Goal: Task Accomplishment & Management: Use online tool/utility

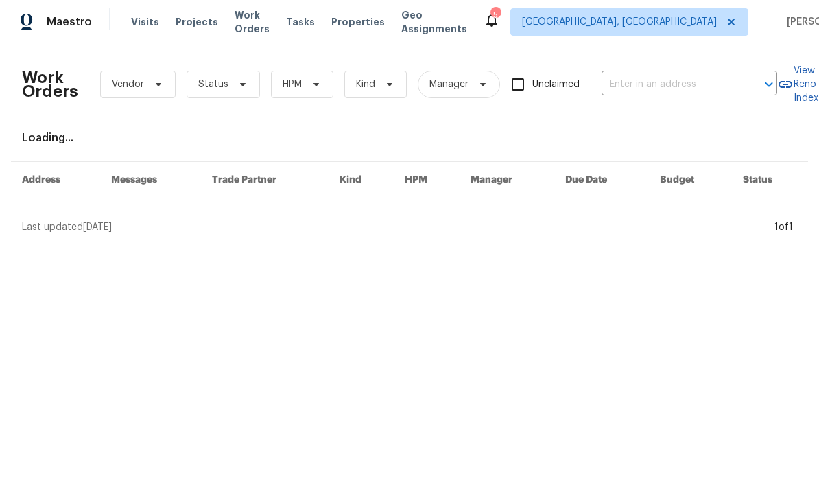
click at [674, 92] on input "text" at bounding box center [670, 84] width 137 height 21
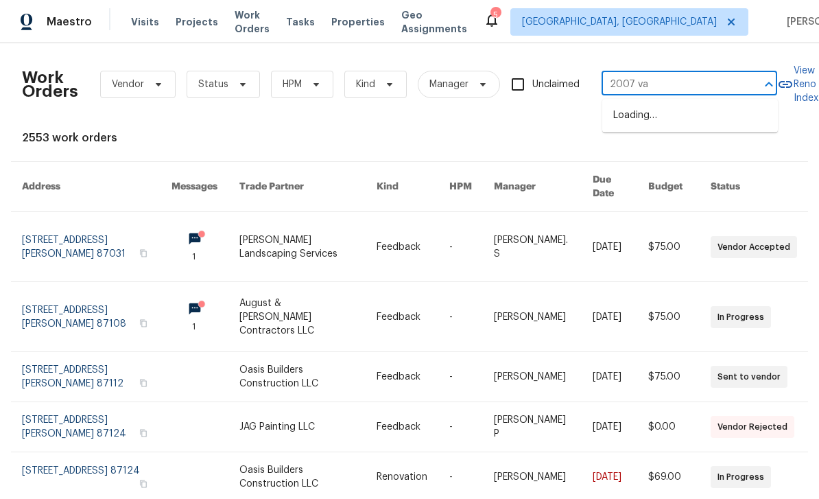
type input "2007 va"
click at [643, 16] on span "[GEOGRAPHIC_DATA], [GEOGRAPHIC_DATA]" at bounding box center [619, 22] width 195 height 14
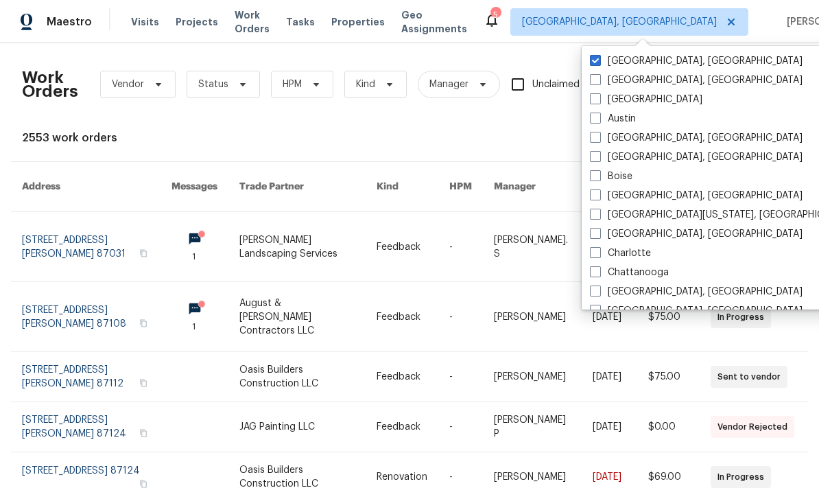
click at [612, 98] on label "[GEOGRAPHIC_DATA]" at bounding box center [646, 100] width 112 height 14
click at [599, 98] on input "[GEOGRAPHIC_DATA]" at bounding box center [594, 97] width 9 height 9
checkbox input "true"
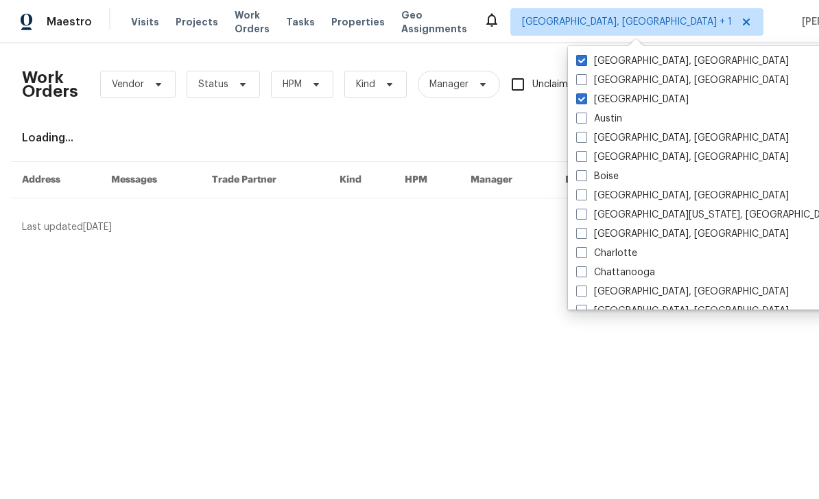
click at [628, 64] on label "[GEOGRAPHIC_DATA], [GEOGRAPHIC_DATA]" at bounding box center [682, 61] width 213 height 14
click at [585, 63] on input "[GEOGRAPHIC_DATA], [GEOGRAPHIC_DATA]" at bounding box center [580, 58] width 9 height 9
checkbox input "false"
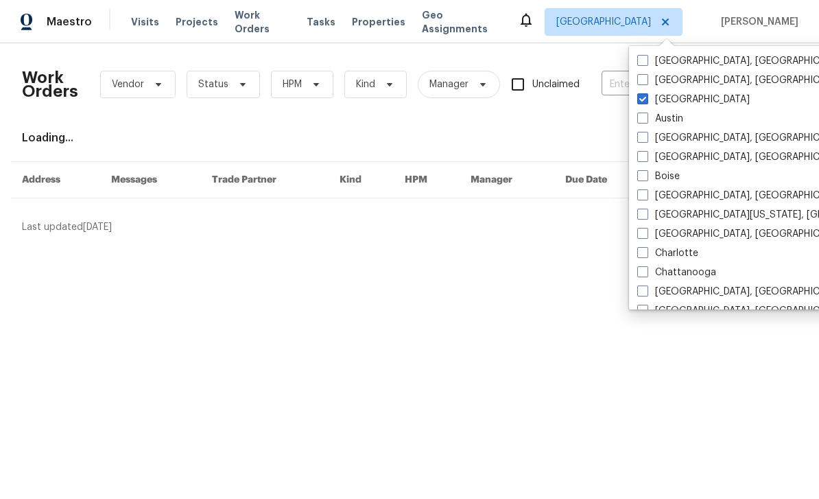
click at [603, 130] on div "Work Orders Vendor Status HPM Kind Manager Unclaimed ​ View Reno Index Loading.…" at bounding box center [409, 144] width 775 height 180
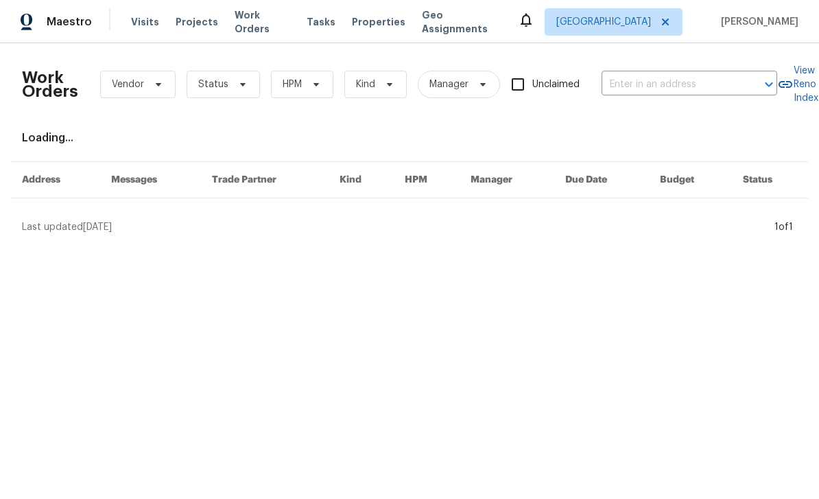
click at [632, 90] on input "text" at bounding box center [670, 84] width 137 height 21
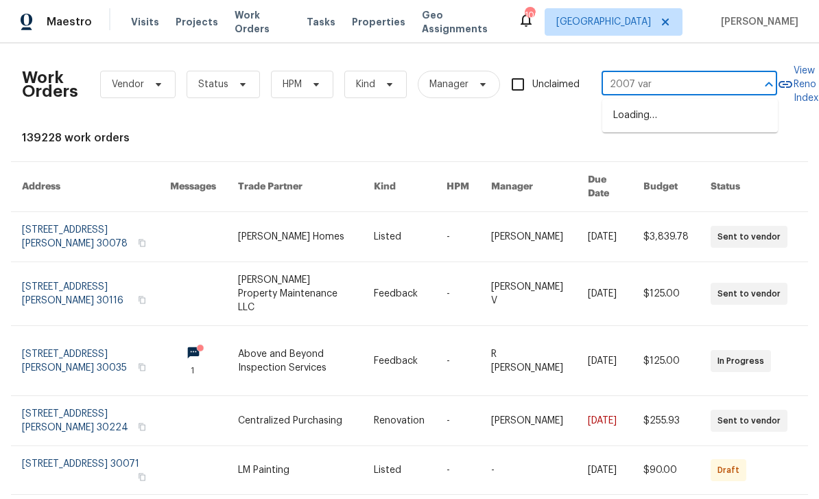
type input "2007 vari"
click at [717, 132] on li "2007 Variations [GEOGRAPHIC_DATA][PERSON_NAME]" at bounding box center [690, 129] width 176 height 51
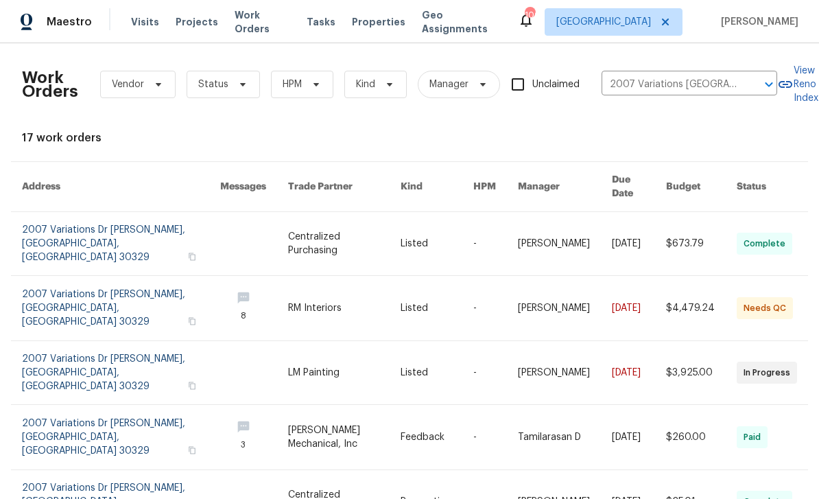
click at [45, 280] on link at bounding box center [121, 308] width 198 height 64
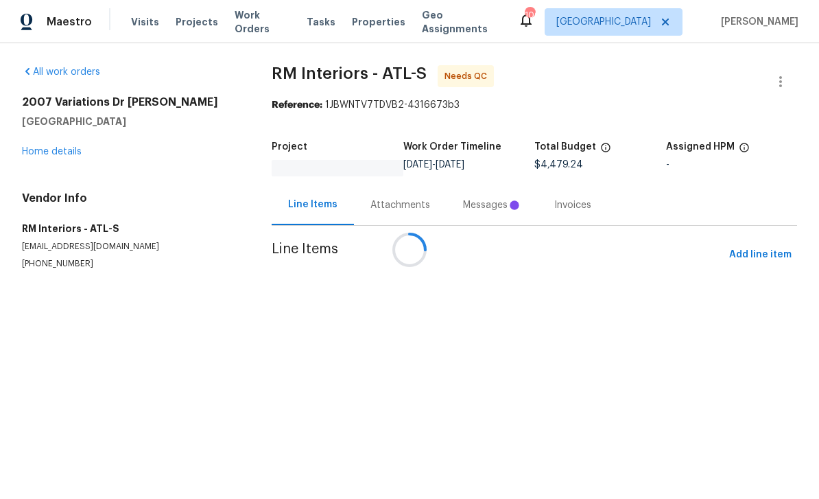
click at [56, 147] on div "2007 Variations [GEOGRAPHIC_DATA] Home details" at bounding box center [130, 126] width 217 height 63
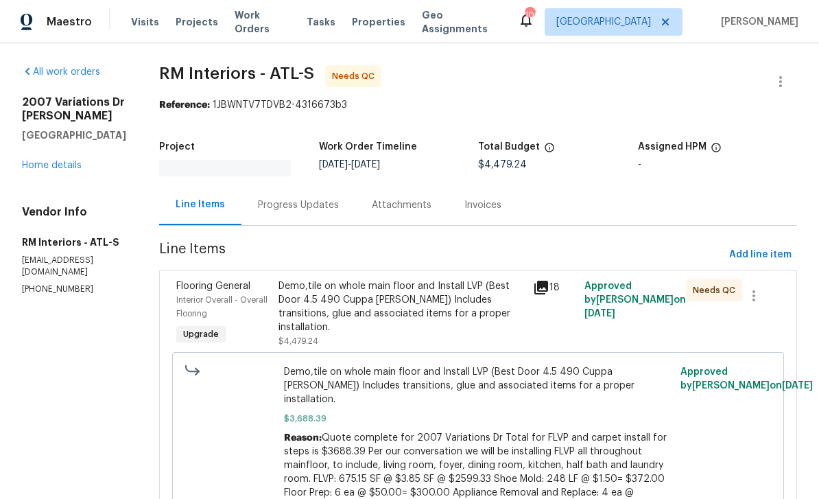
click at [51, 154] on div "2007 Variations [GEOGRAPHIC_DATA] Home details" at bounding box center [74, 133] width 104 height 77
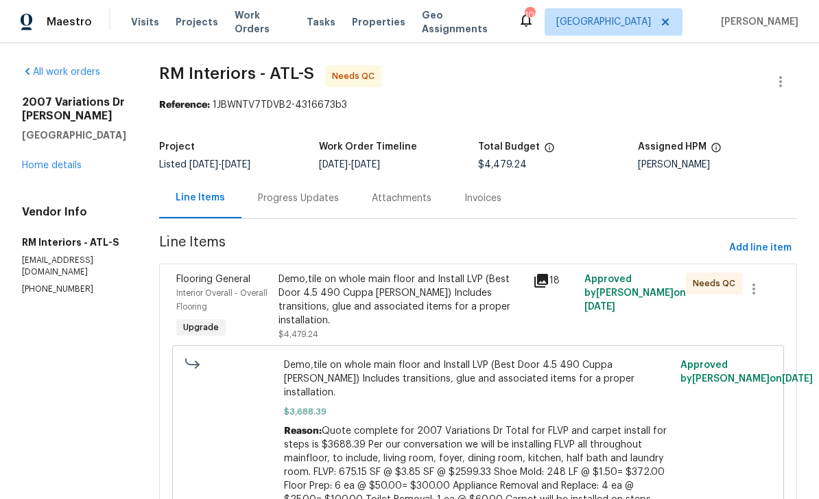
click at [50, 163] on link "Home details" at bounding box center [52, 166] width 60 height 10
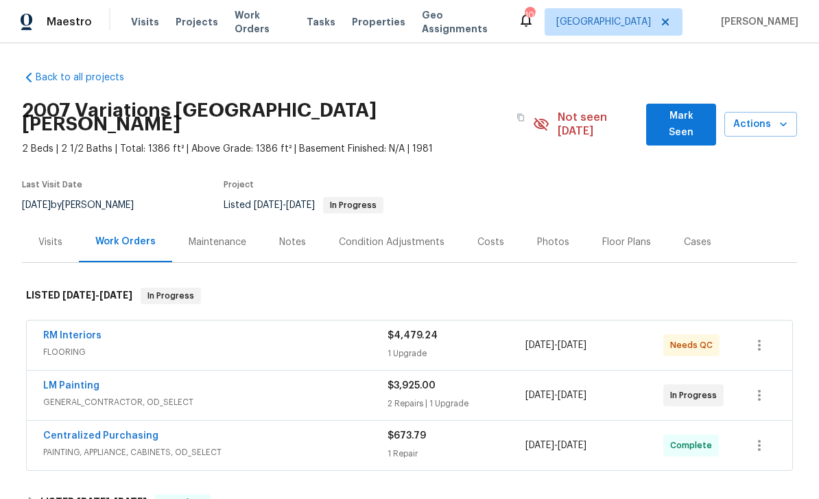
click at [554, 235] on div "Photos" at bounding box center [553, 242] width 32 height 14
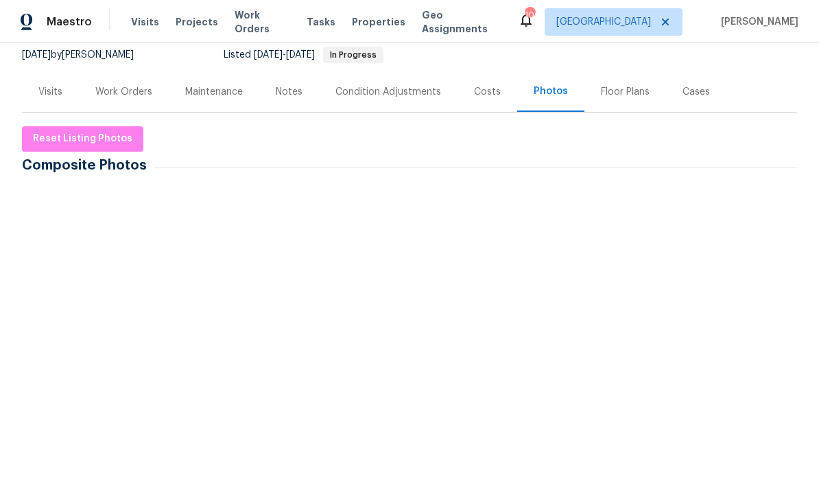
scroll to position [141, 0]
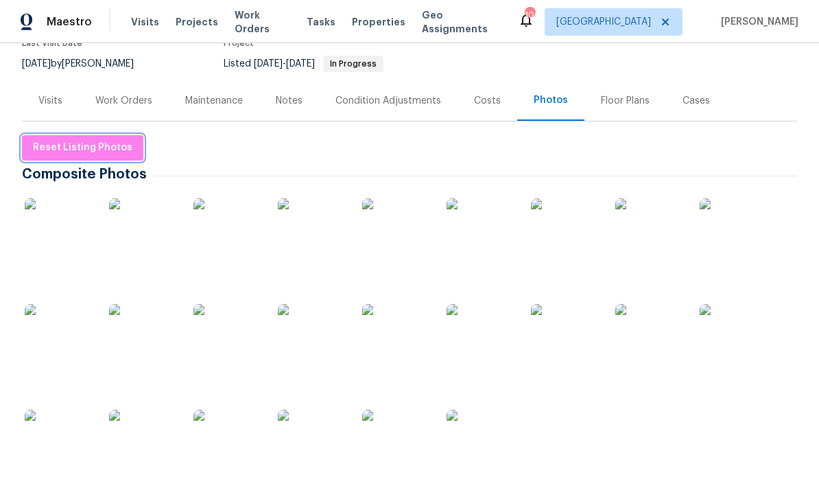
click at [67, 139] on span "Reset Listing Photos" at bounding box center [82, 147] width 99 height 17
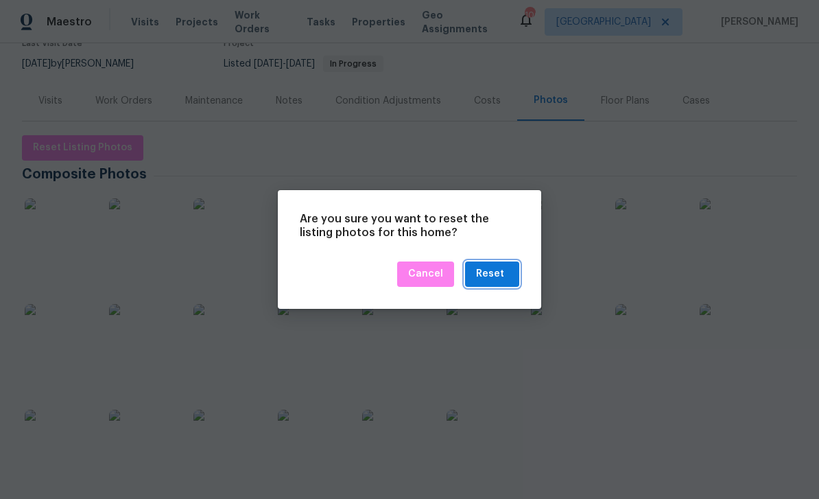
click at [502, 282] on div "Reset" at bounding box center [490, 273] width 28 height 17
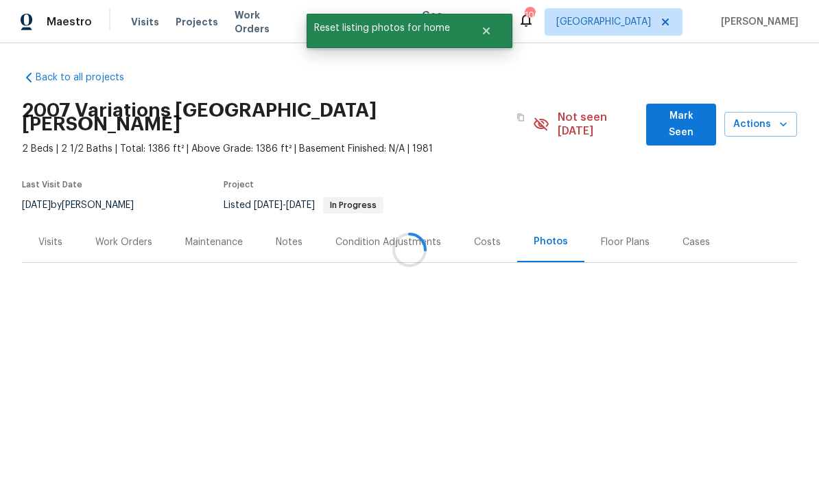
scroll to position [0, 0]
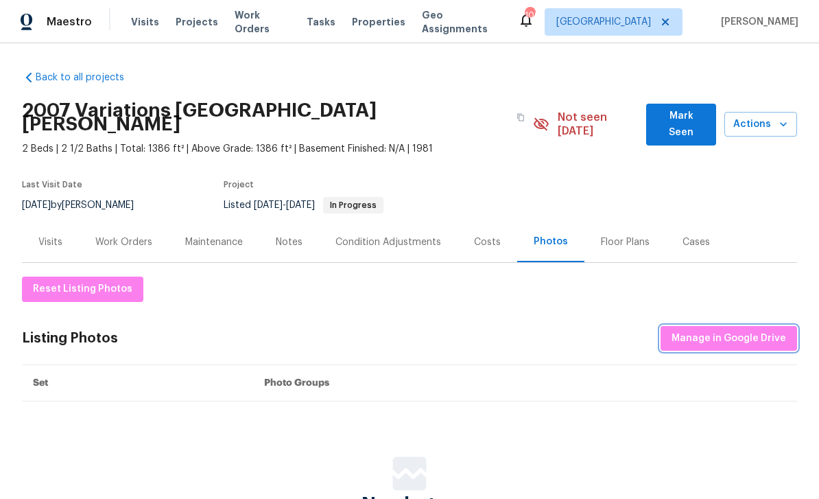
click at [753, 330] on span "Manage in Google Drive" at bounding box center [729, 338] width 115 height 17
